Goal: Check status: Check status

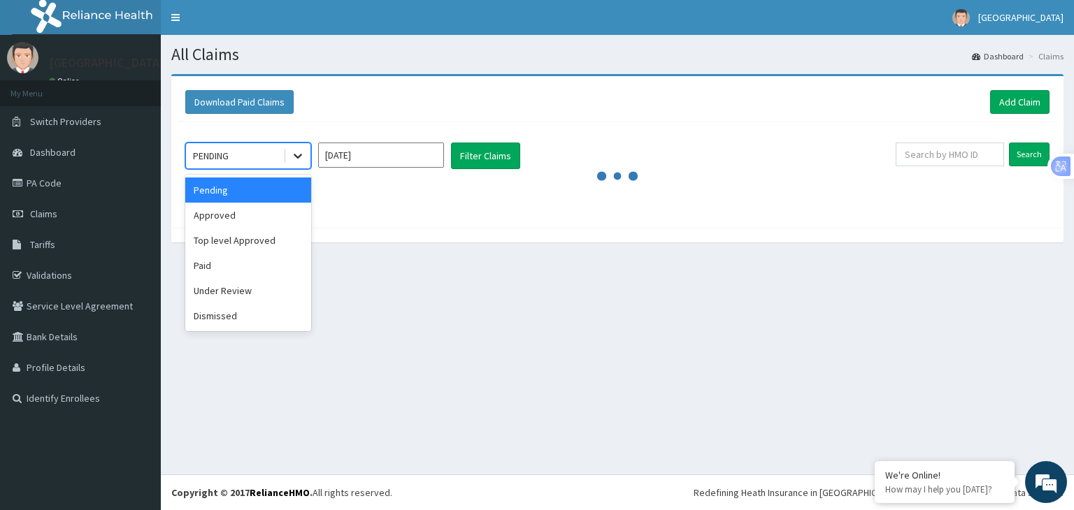
click at [298, 157] on icon at bounding box center [298, 157] width 8 height 5
click at [257, 214] on div "Approved" at bounding box center [248, 215] width 126 height 25
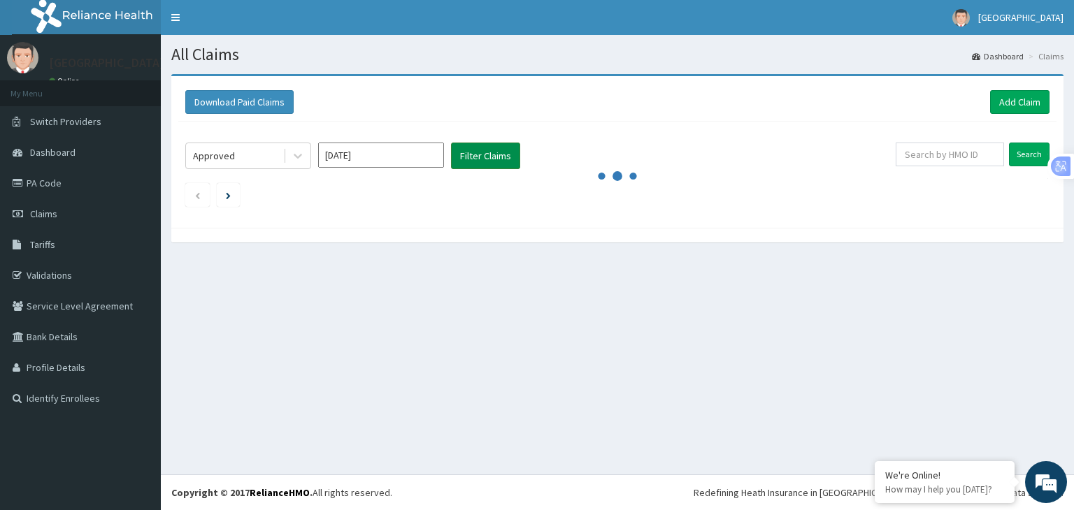
click at [476, 158] on button "Filter Claims" at bounding box center [485, 156] width 69 height 27
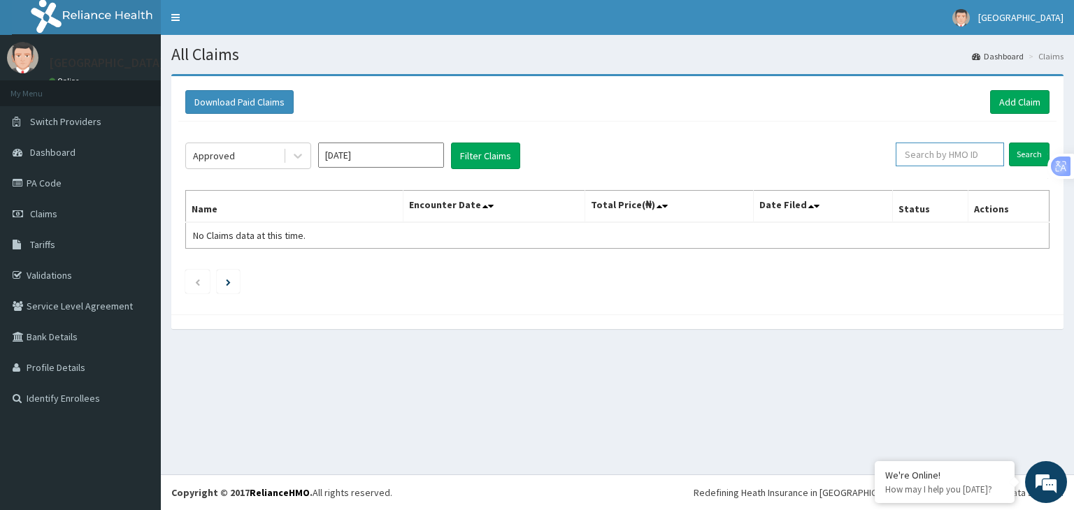
click at [934, 163] on input "text" at bounding box center [950, 155] width 108 height 24
type input "NBC/10992/C"
click at [1009, 143] on input "Search" at bounding box center [1029, 155] width 41 height 24
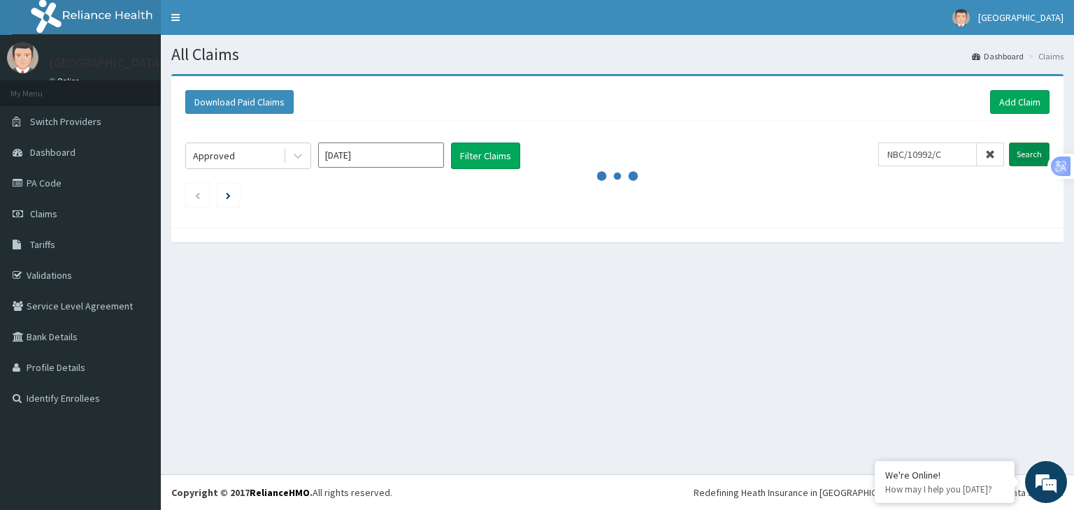
click at [1032, 155] on input "Search" at bounding box center [1029, 155] width 41 height 24
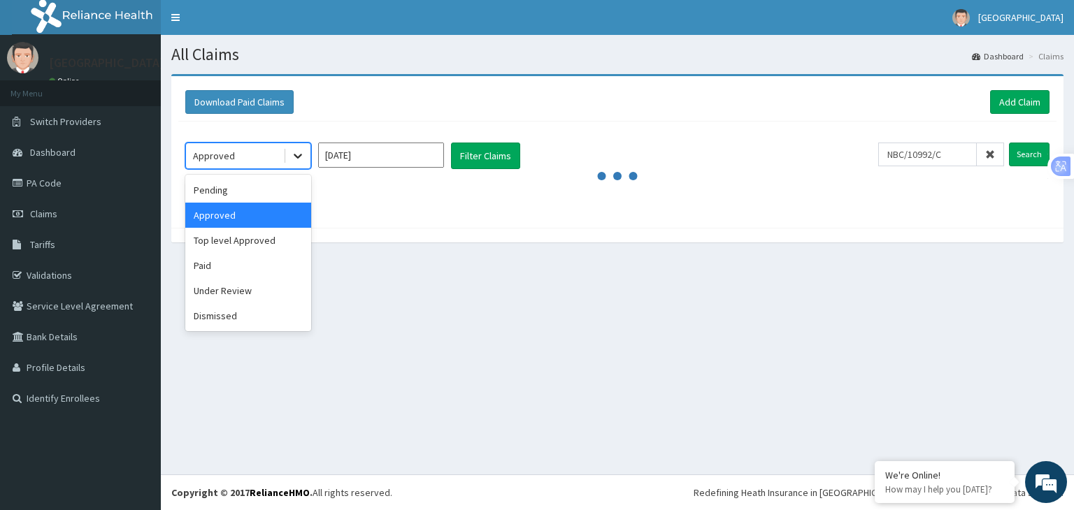
click at [294, 158] on icon at bounding box center [298, 156] width 14 height 14
click at [203, 261] on div "Paid" at bounding box center [248, 265] width 126 height 25
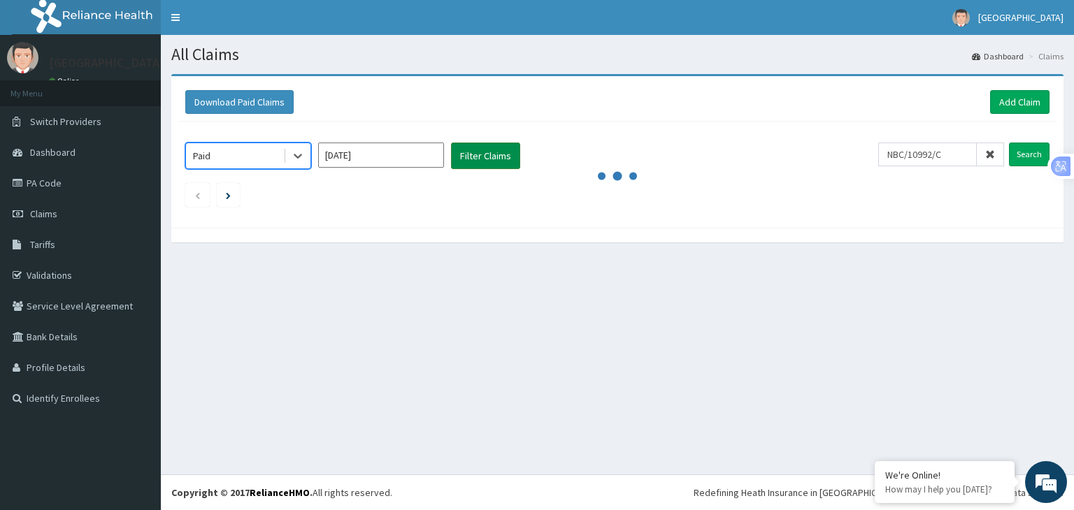
click at [488, 159] on button "Filter Claims" at bounding box center [485, 156] width 69 height 27
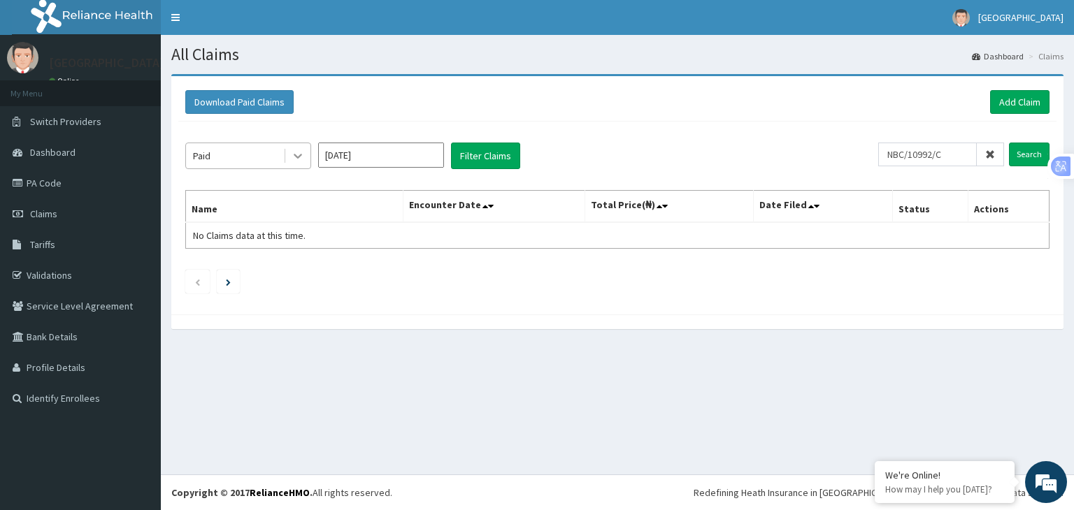
click at [300, 155] on icon at bounding box center [298, 157] width 8 height 5
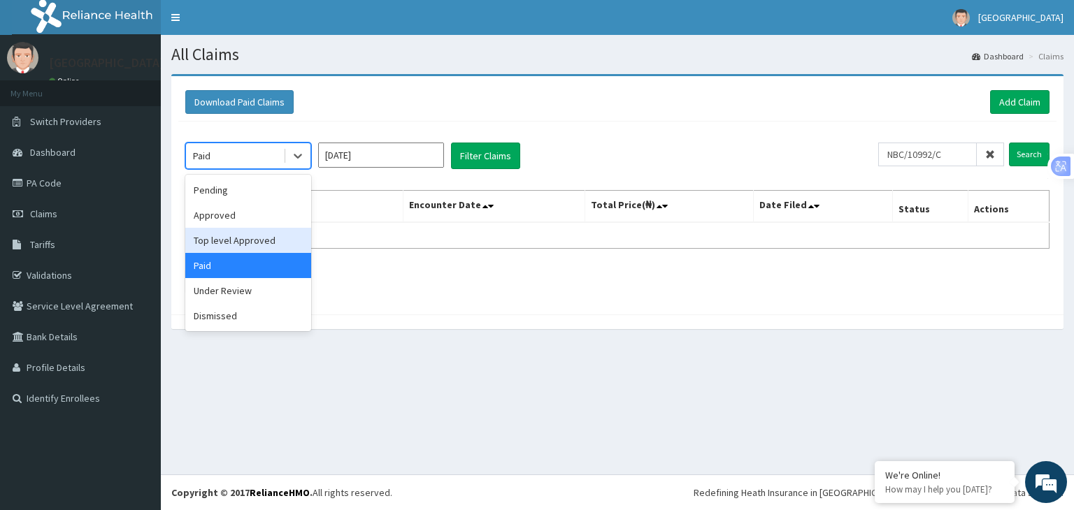
click at [235, 244] on div "Top level Approved" at bounding box center [248, 240] width 126 height 25
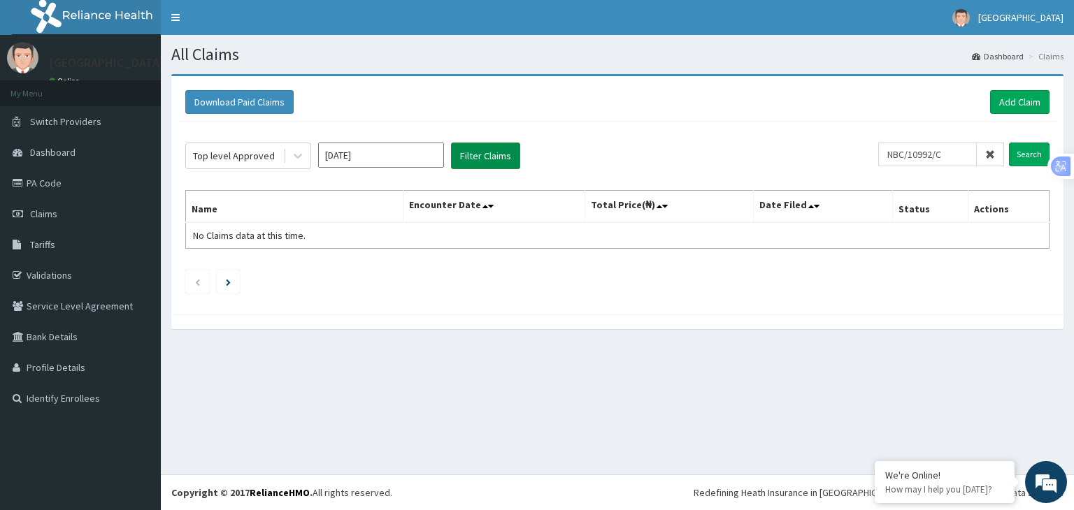
click at [478, 154] on button "Filter Claims" at bounding box center [485, 156] width 69 height 27
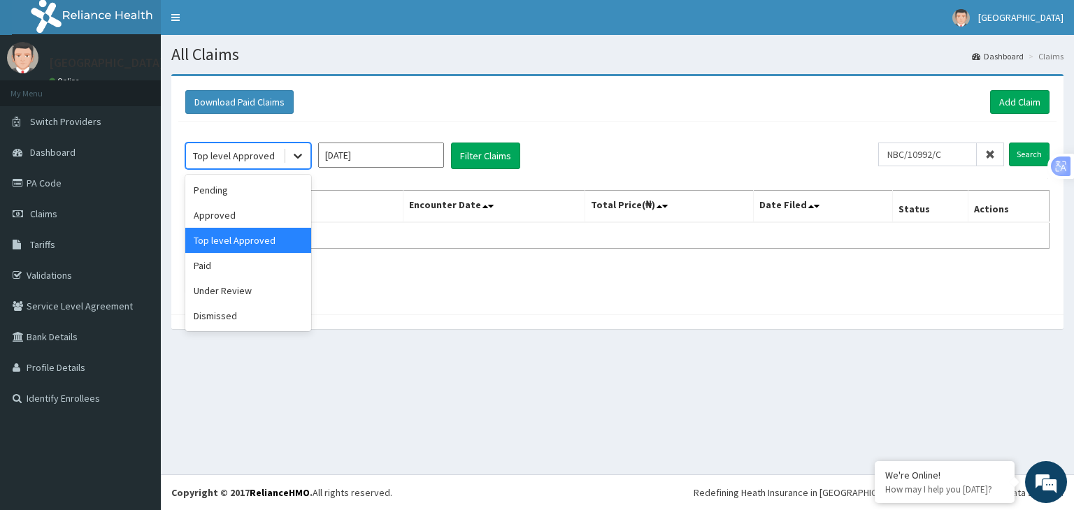
click at [301, 152] on icon at bounding box center [298, 156] width 14 height 14
click at [271, 216] on div "Approved" at bounding box center [248, 215] width 126 height 25
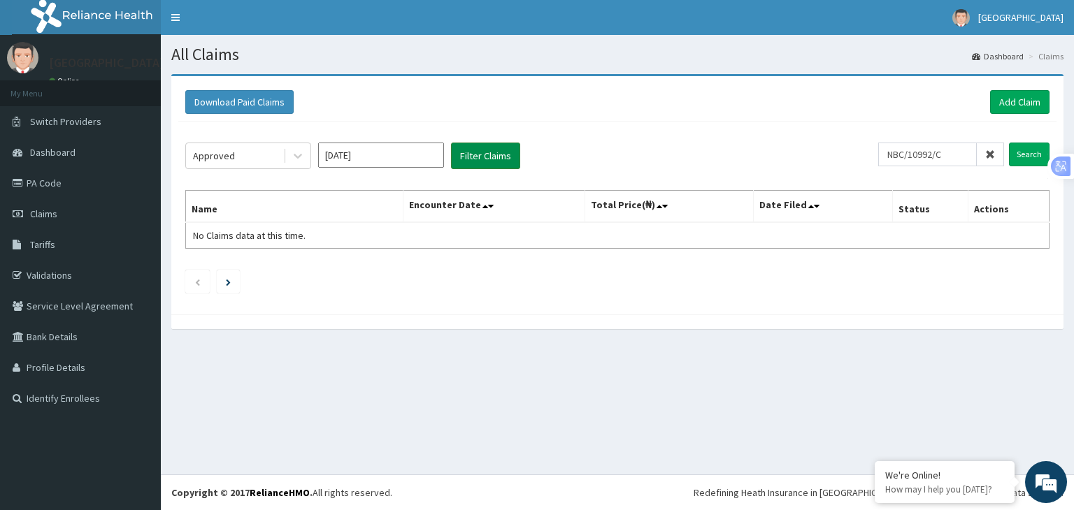
click at [474, 157] on button "Filter Claims" at bounding box center [485, 156] width 69 height 27
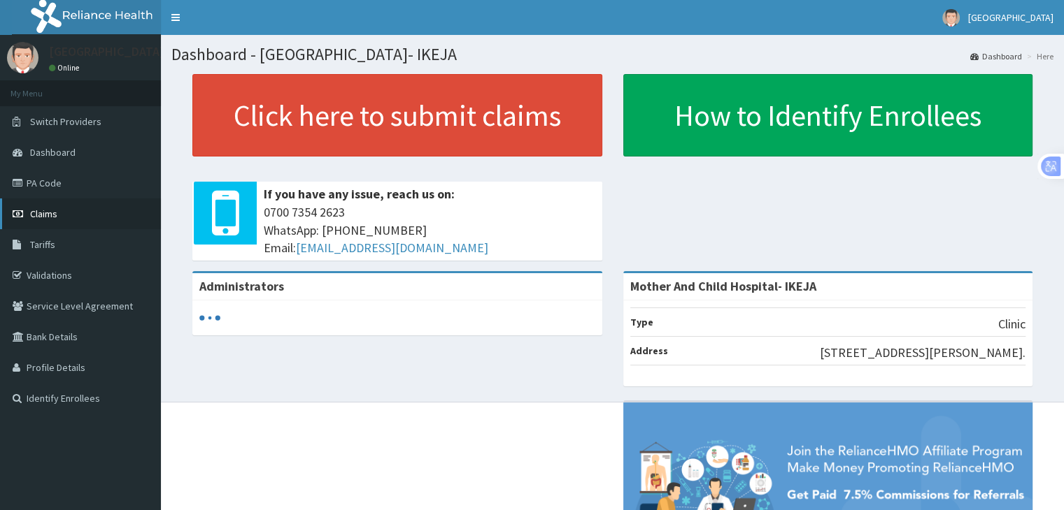
click at [44, 217] on span "Claims" at bounding box center [43, 214] width 27 height 13
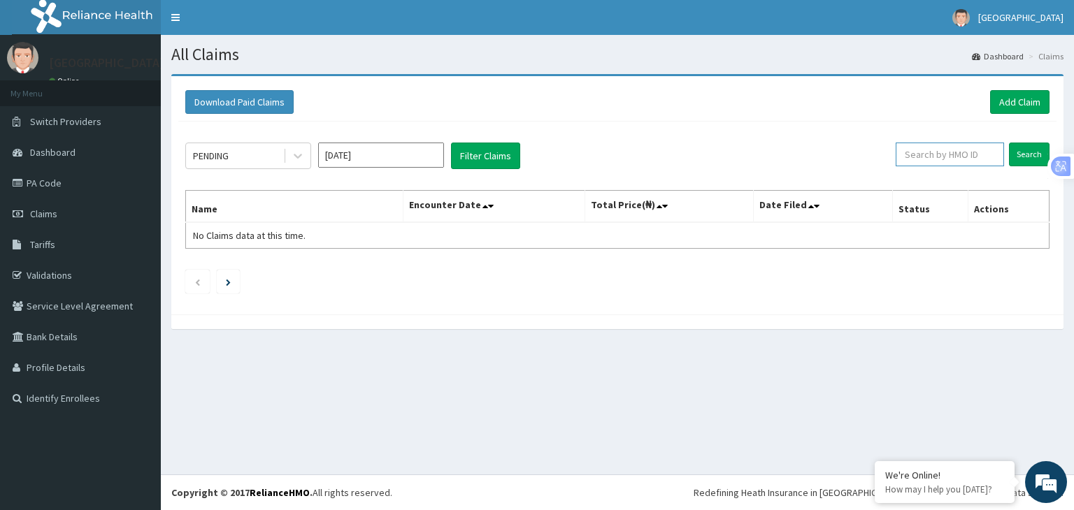
click at [941, 164] on input "text" at bounding box center [950, 155] width 108 height 24
click at [1025, 155] on input "Search" at bounding box center [1029, 155] width 41 height 24
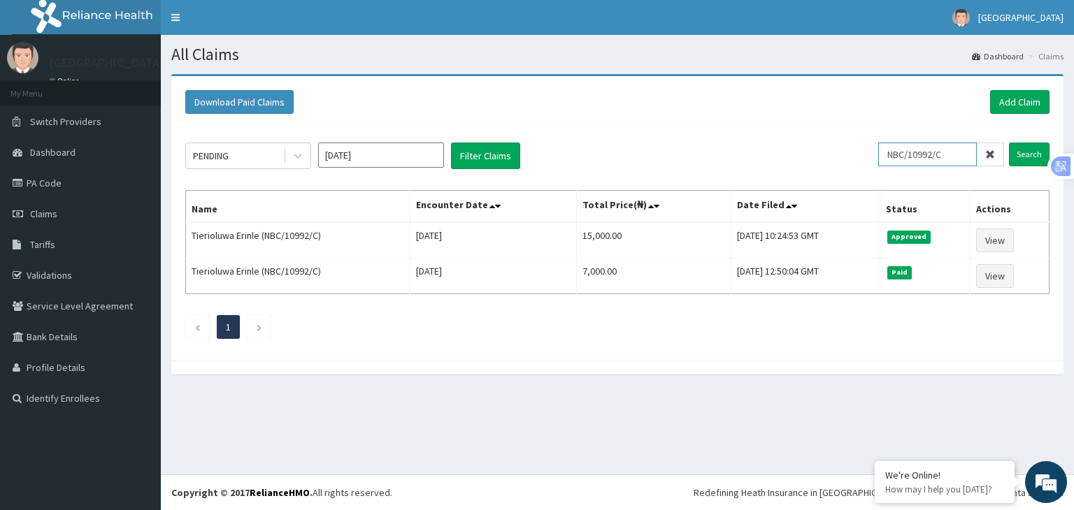
click at [959, 152] on input "NBC/10992/C" at bounding box center [927, 155] width 99 height 24
type input "N"
click at [1028, 150] on input "Search" at bounding box center [1029, 155] width 41 height 24
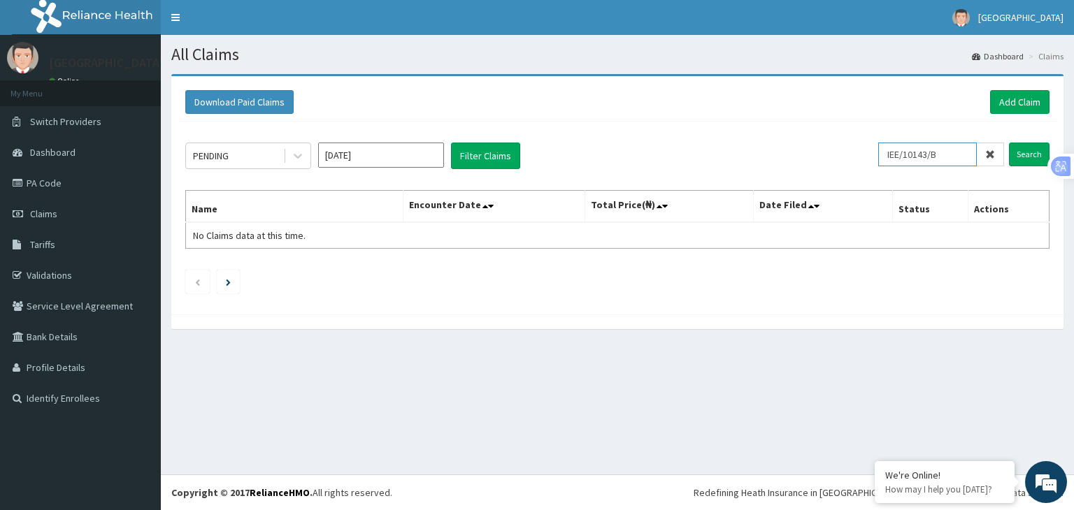
click at [913, 155] on input "IEE/10143/B" at bounding box center [927, 155] width 99 height 24
click at [1030, 157] on input "Search" at bounding box center [1029, 155] width 41 height 24
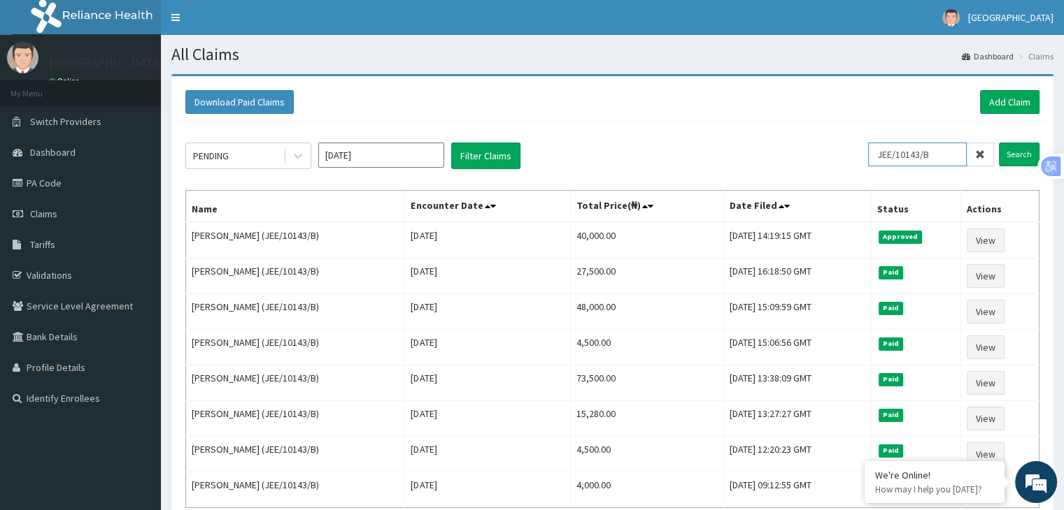
click at [948, 150] on input "JEE/10143/B" at bounding box center [917, 155] width 99 height 24
type input "J"
click at [999, 143] on input "Search" at bounding box center [1019, 155] width 41 height 24
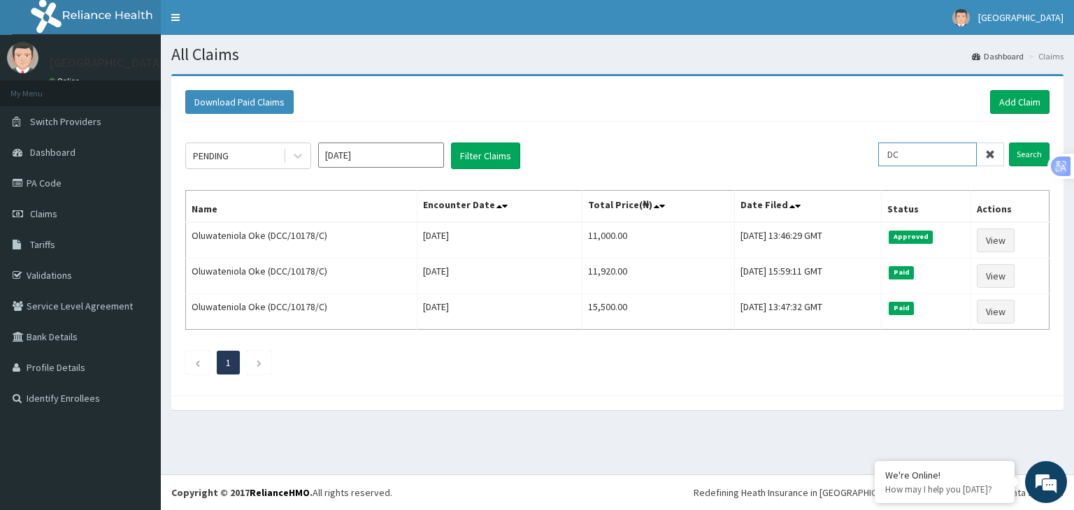
type input "D"
click at [1009, 143] on input "Search" at bounding box center [1029, 155] width 41 height 24
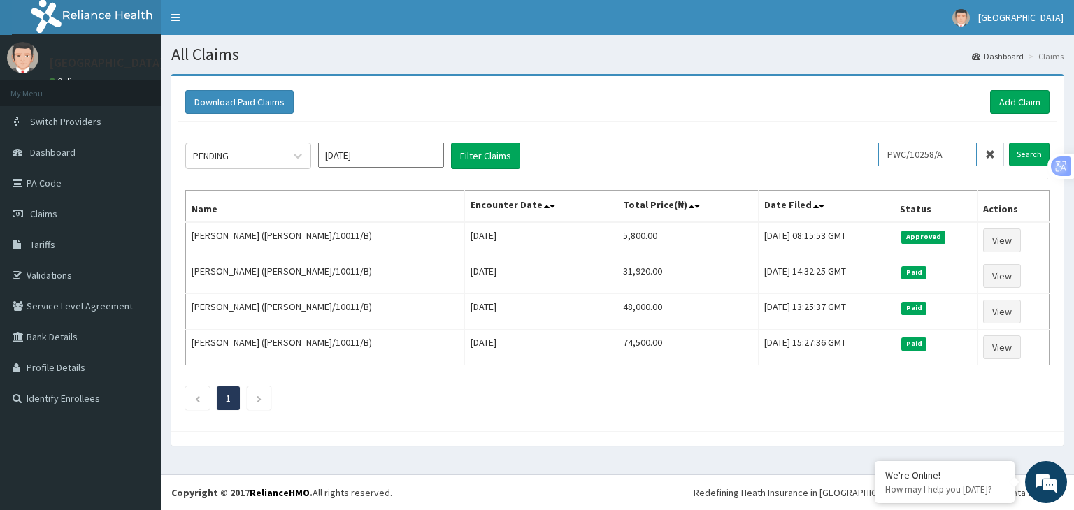
click at [1009, 143] on input "Search" at bounding box center [1029, 155] width 41 height 24
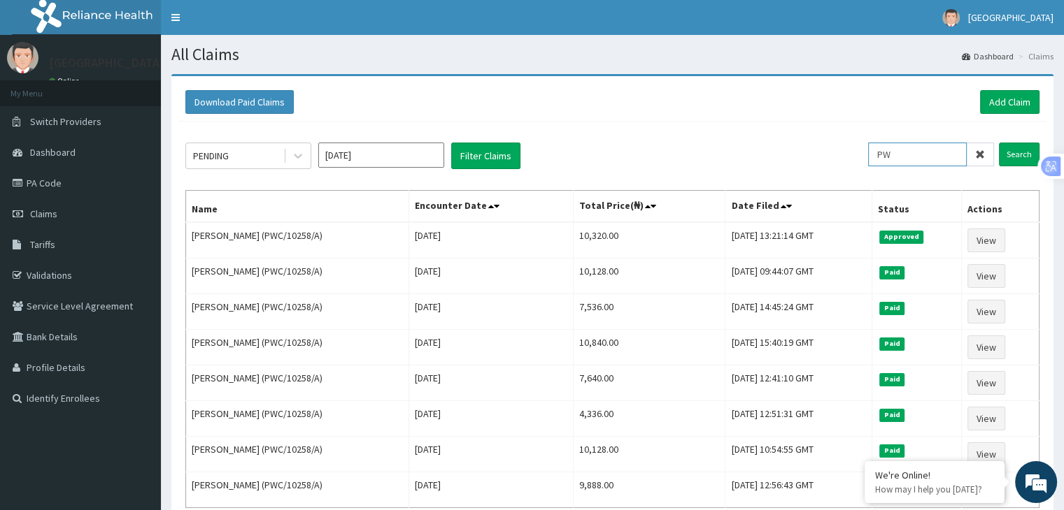
type input "P"
paste input "SER/10007/C"
type input "SER/10007/C"
click at [999, 143] on input "Search" at bounding box center [1019, 155] width 41 height 24
